Goal: Find specific page/section

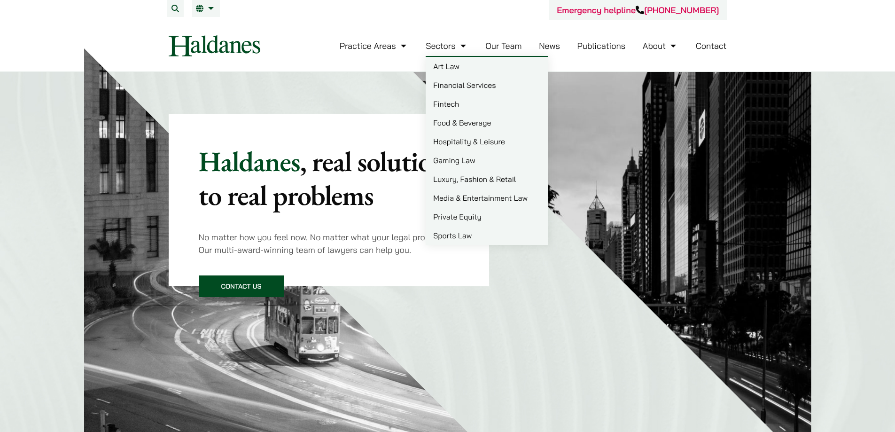
click at [504, 49] on link "Our Team" at bounding box center [503, 45] width 36 height 11
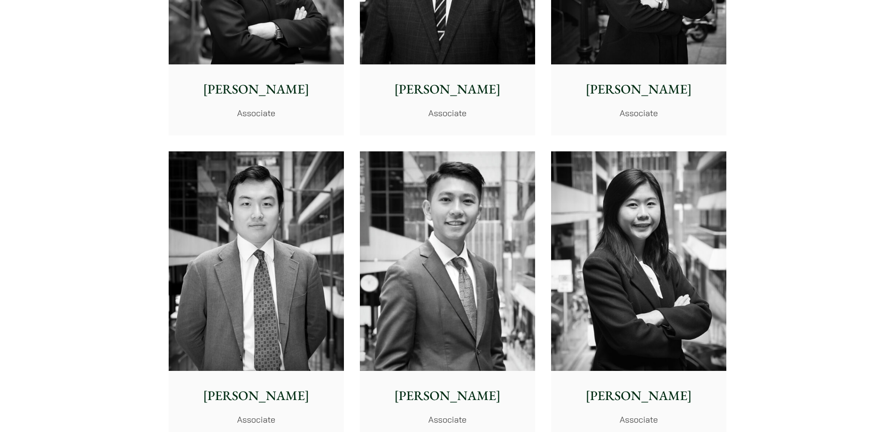
scroll to position [3644, 0]
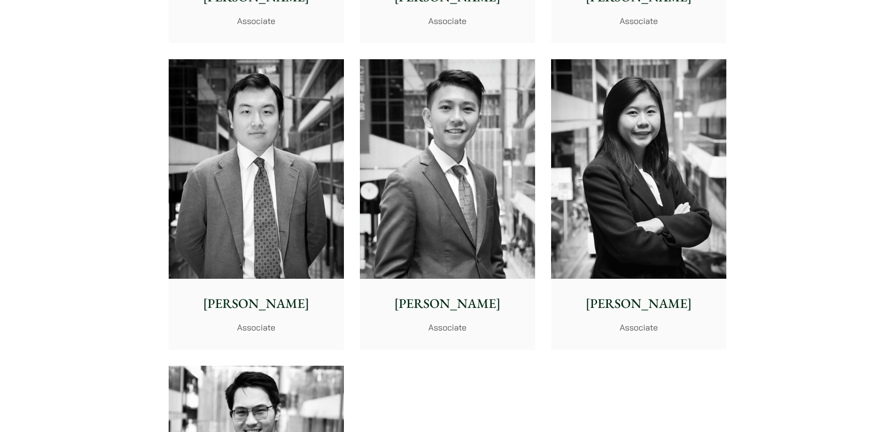
click at [431, 185] on img at bounding box center [447, 168] width 175 height 219
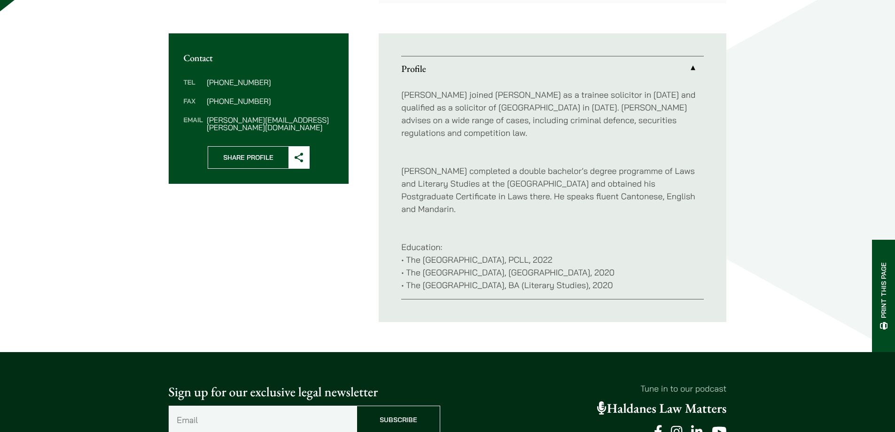
scroll to position [329, 0]
